Goal: Information Seeking & Learning: Check status

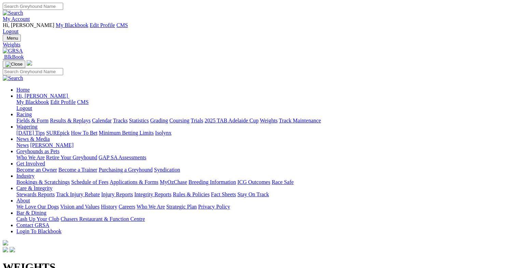
click at [91, 118] on link "Results & Replays" at bounding box center [70, 121] width 41 height 6
click at [63, 260] on input "Select date" at bounding box center [33, 263] width 60 height 7
click at [63, 260] on input "Wednesday, 13 Aug 2025" at bounding box center [33, 263] width 60 height 7
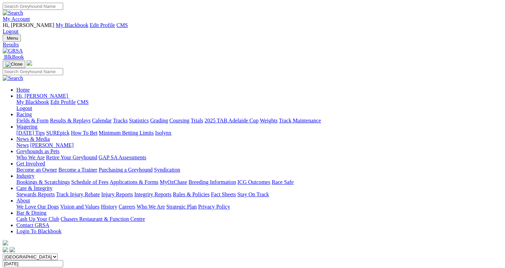
click at [63, 260] on input "Wednesday, 20 Aug 2025" at bounding box center [33, 263] width 60 height 7
click at [63, 260] on input "Wednesday, 27 Aug 2025" at bounding box center [33, 263] width 60 height 7
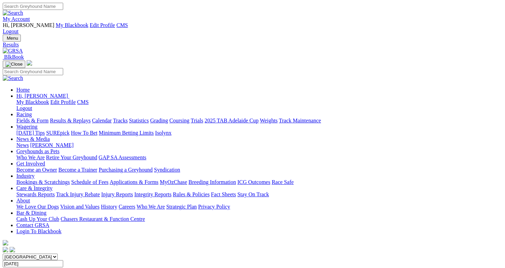
type input "Wednesday, 13 Aug 2025"
click at [63, 260] on input "[DATE]" at bounding box center [33, 263] width 60 height 7
click at [30, 16] on link "My Account" at bounding box center [16, 19] width 27 height 6
